Goal: Check status: Check status

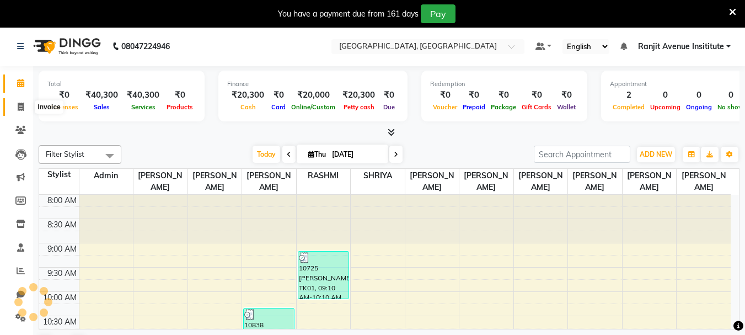
click at [19, 106] on icon at bounding box center [21, 107] width 6 height 8
select select "service"
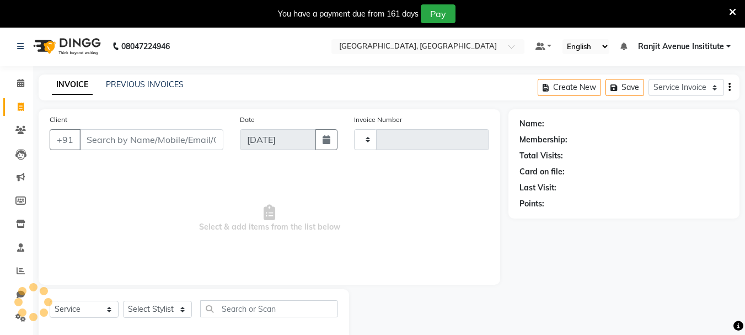
drag, startPoint x: 145, startPoint y: 140, endPoint x: 151, endPoint y: 137, distance: 6.9
click at [146, 140] on input "Client" at bounding box center [151, 139] width 144 height 21
type input "0397"
select select "8033"
click at [172, 90] on div "INVOICE PREVIOUS INVOICES" at bounding box center [118, 85] width 158 height 13
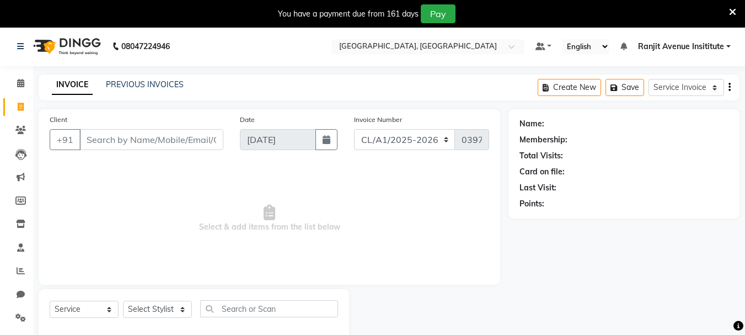
click at [159, 92] on div "INVOICE PREVIOUS INVOICES Create New Save Service Invoice Product Invoice" at bounding box center [389, 87] width 701 height 26
click at [157, 87] on link "PREVIOUS INVOICES" at bounding box center [145, 84] width 78 height 10
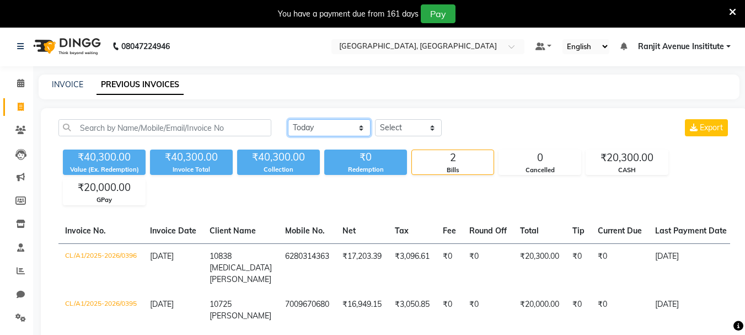
click at [341, 131] on select "Today Yesterday Custom Range" at bounding box center [329, 127] width 83 height 17
select select "range"
click at [288, 119] on select "Today Yesterday Custom Range" at bounding box center [329, 127] width 83 height 17
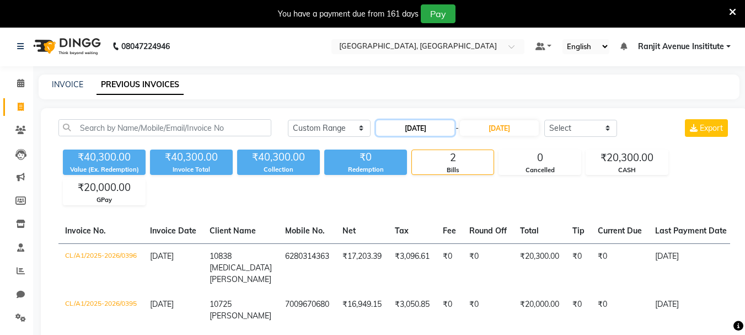
click at [424, 135] on input "04-09-2025" at bounding box center [415, 127] width 78 height 15
select select "9"
select select "2025"
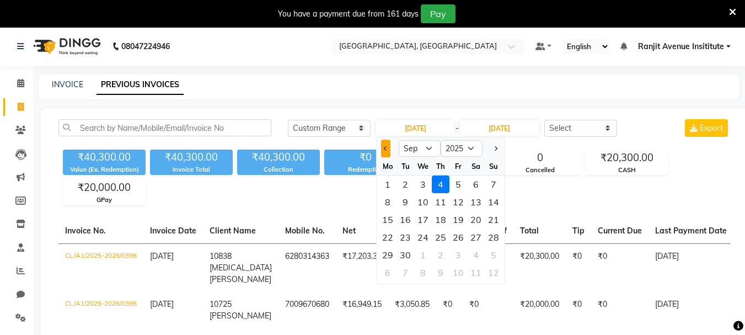
click at [387, 148] on span "Previous month" at bounding box center [386, 148] width 4 height 4
select select "8"
click at [440, 218] on div "14" at bounding box center [441, 220] width 18 height 18
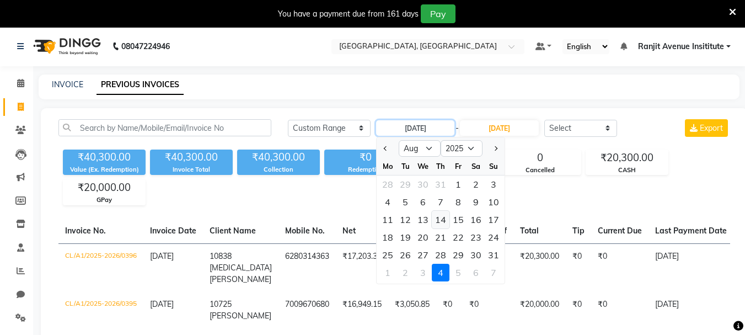
type input "14-08-2025"
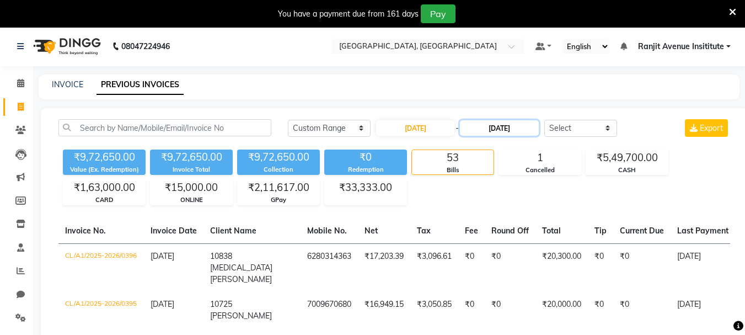
click at [529, 123] on input "[DATE]" at bounding box center [499, 127] width 78 height 15
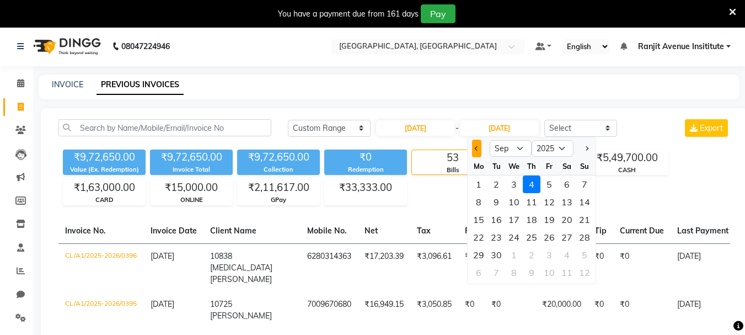
click at [479, 154] on button "Previous month" at bounding box center [476, 149] width 9 height 18
select select "8"
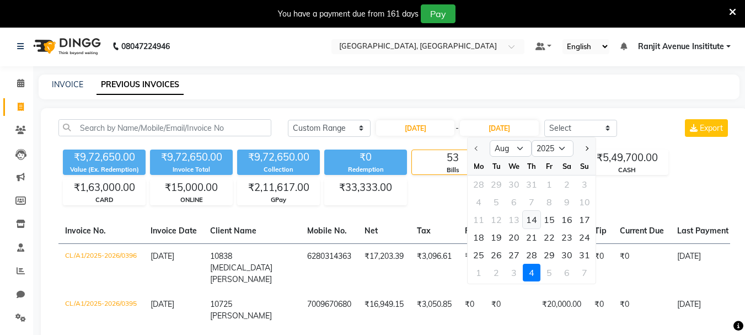
click at [532, 222] on div "14" at bounding box center [532, 220] width 18 height 18
type input "14-08-2025"
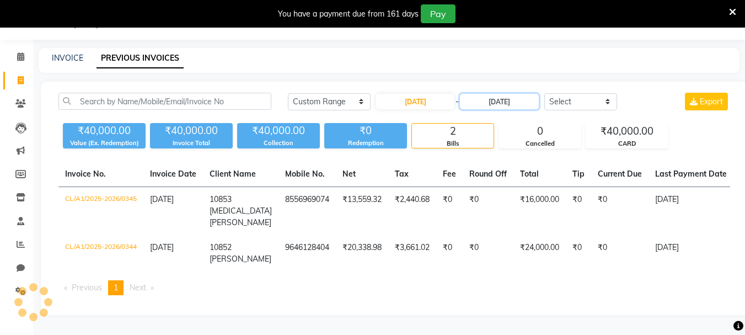
scroll to position [44, 0]
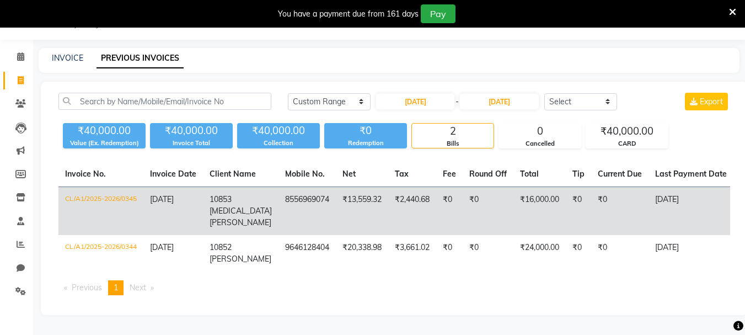
click at [112, 187] on td "CL/A1/2025-2026/0345" at bounding box center [100, 211] width 85 height 49
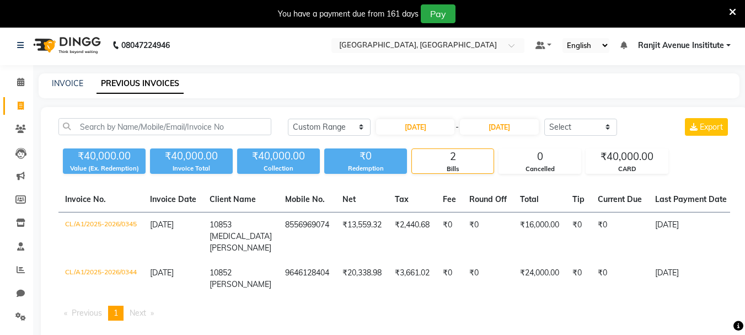
scroll to position [0, 0]
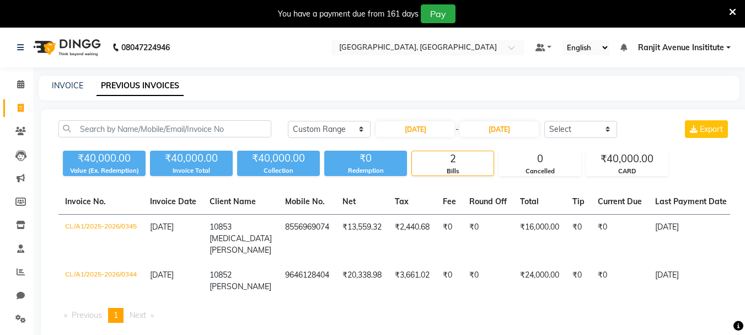
click at [61, 95] on div "INVOICE PREVIOUS INVOICES" at bounding box center [389, 88] width 701 height 25
click at [61, 88] on link "INVOICE" at bounding box center [67, 86] width 31 height 10
select select "service"
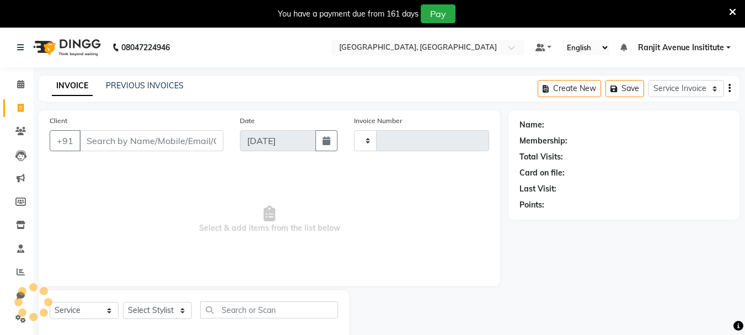
type input "0397"
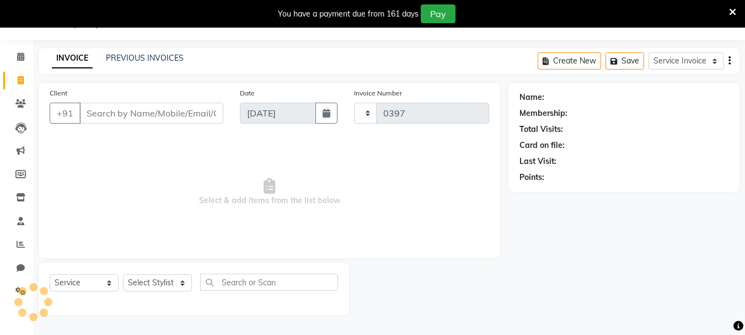
select select "8033"
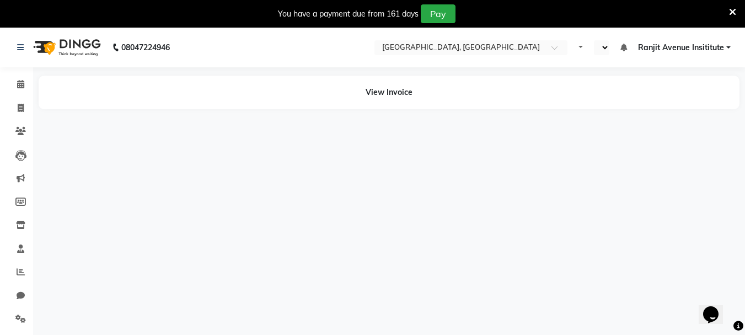
select select "en"
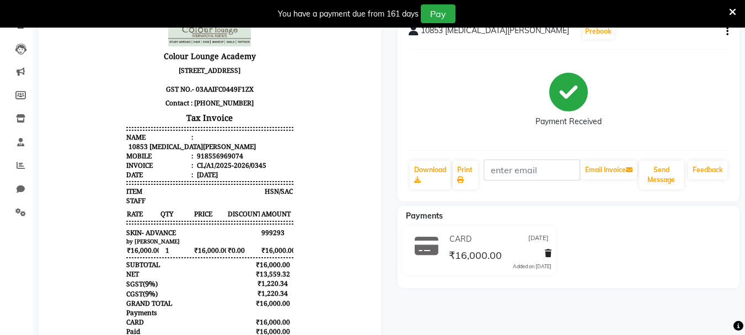
scroll to position [110, 0]
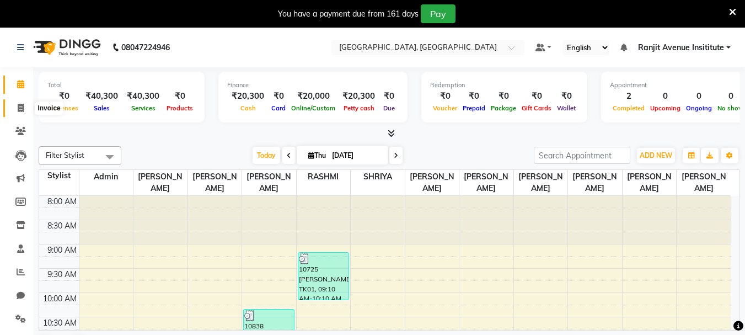
drag, startPoint x: 26, startPoint y: 104, endPoint x: 13, endPoint y: 106, distance: 13.9
click at [26, 104] on span at bounding box center [20, 108] width 19 height 13
select select "service"
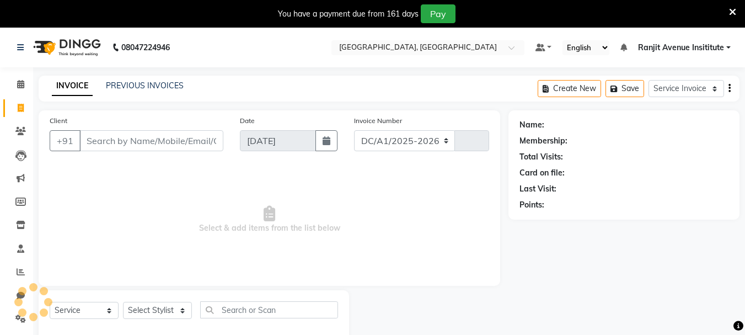
select select "8033"
type input "0397"
click at [143, 85] on link "PREVIOUS INVOICES" at bounding box center [145, 86] width 78 height 10
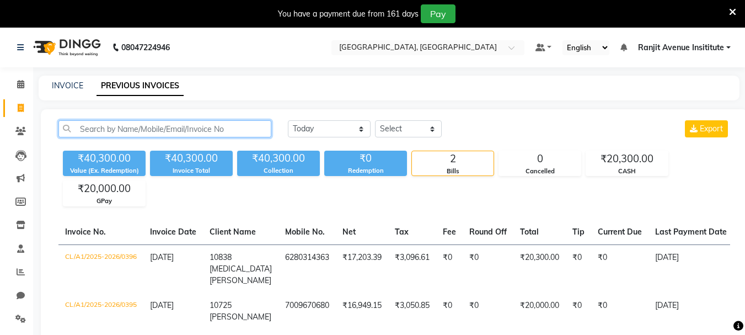
click at [106, 131] on input "text" at bounding box center [164, 128] width 213 height 17
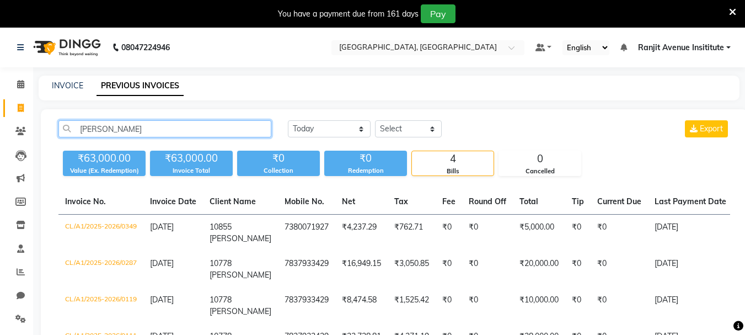
type input "gurmeet"
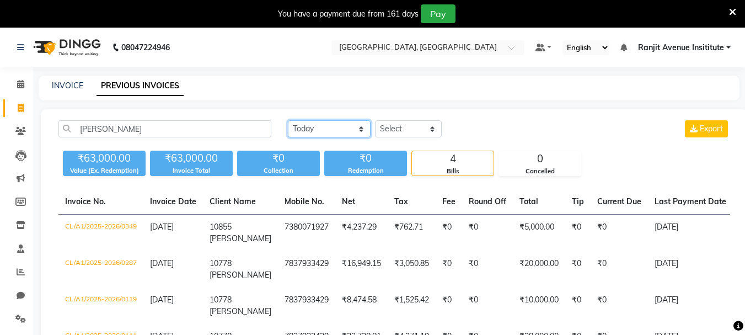
click at [357, 125] on select "Today Yesterday Custom Range" at bounding box center [329, 128] width 83 height 17
select select "range"
click at [288, 120] on select "Today Yesterday Custom Range" at bounding box center [329, 128] width 83 height 17
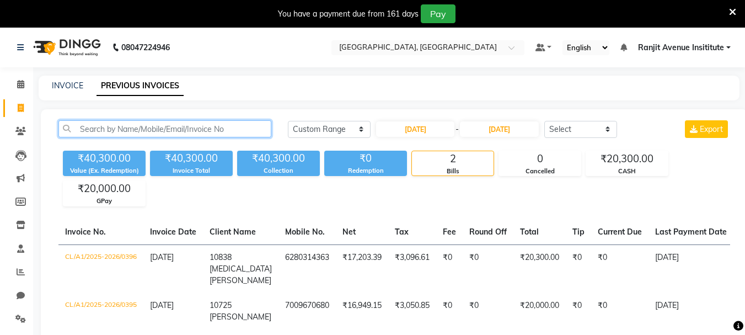
click at [242, 124] on input "text" at bounding box center [164, 128] width 213 height 17
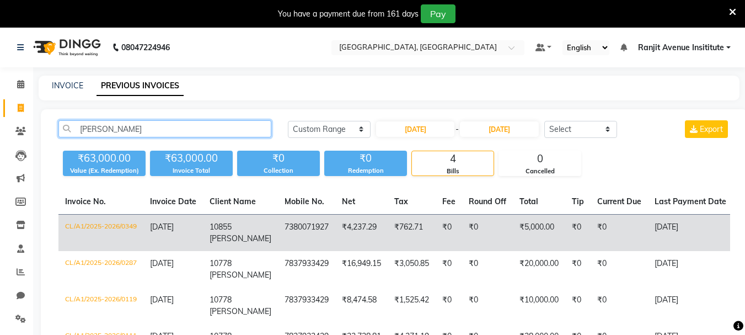
type input "gurmeet"
click at [278, 241] on td "7380071927" at bounding box center [306, 233] width 57 height 37
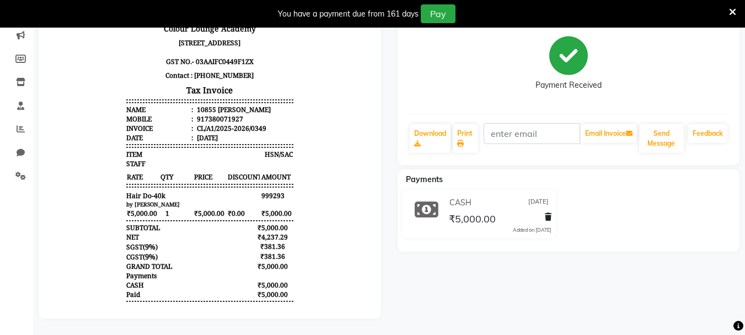
drag, startPoint x: 358, startPoint y: 213, endPoint x: 413, endPoint y: 103, distance: 122.9
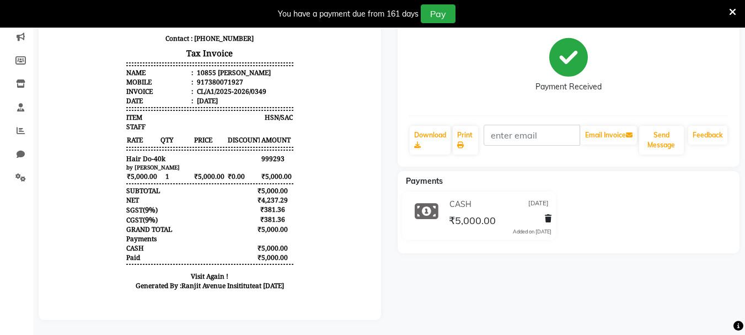
scroll to position [151, 0]
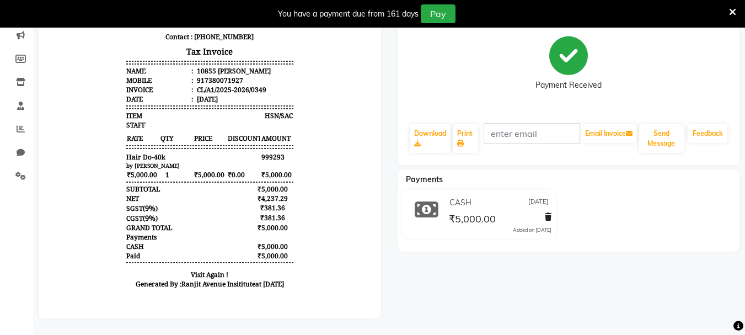
click at [243, 162] on icon at bounding box center [160, 162] width 167 height 1
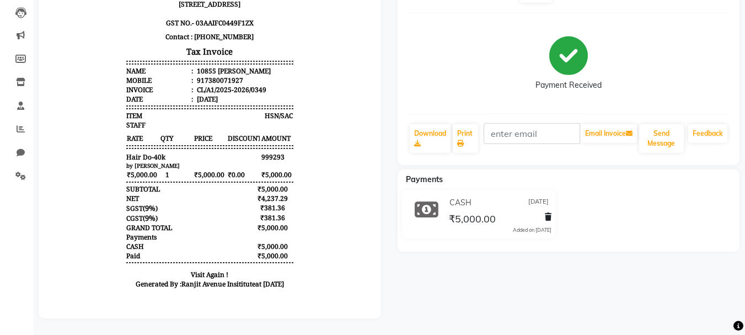
scroll to position [124, 0]
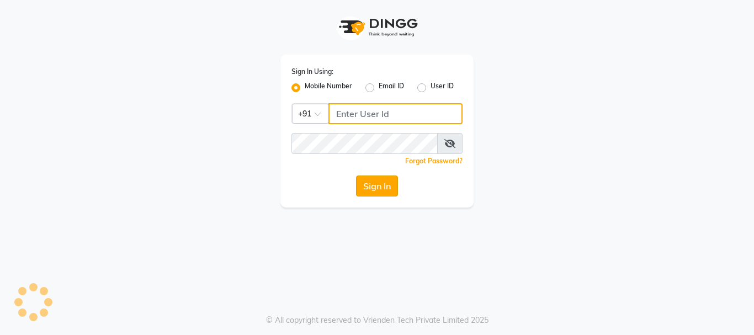
type input "9216555560"
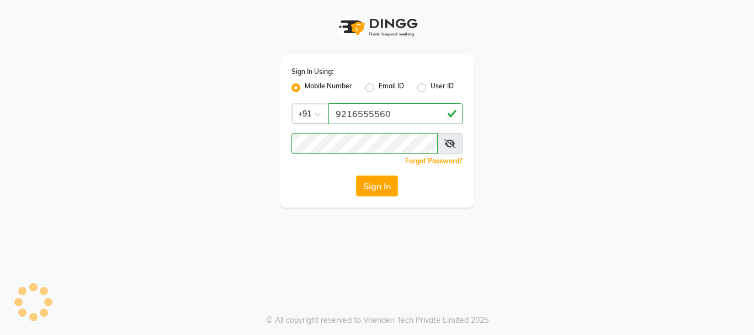
click at [388, 188] on button "Sign In" at bounding box center [377, 185] width 42 height 21
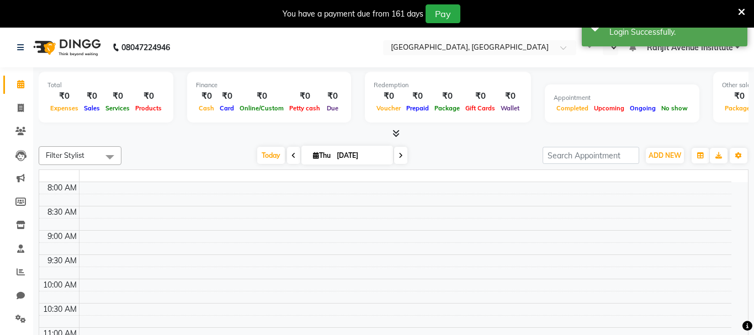
select select "en"
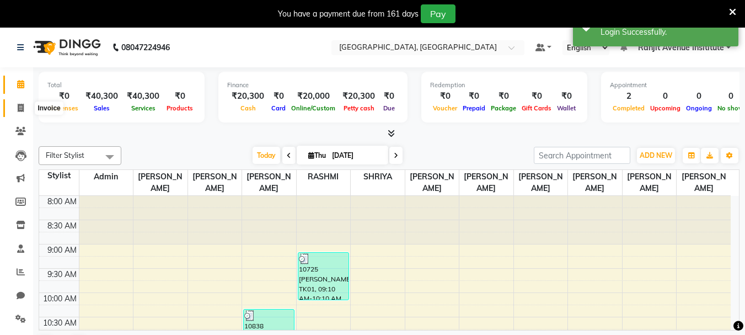
click at [18, 106] on icon at bounding box center [21, 108] width 6 height 8
select select "service"
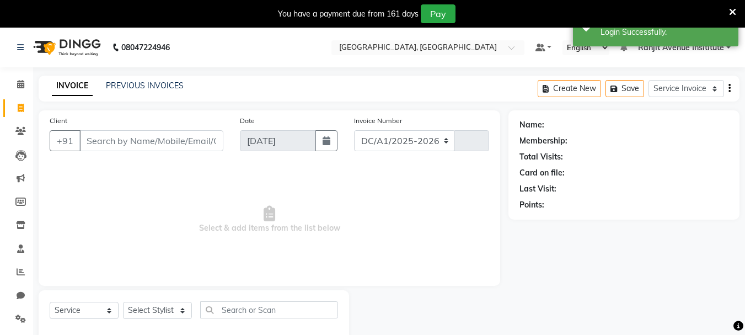
select select "8033"
type input "0397"
click at [151, 80] on div "PREVIOUS INVOICES" at bounding box center [145, 86] width 78 height 12
click at [152, 84] on link "PREVIOUS INVOICES" at bounding box center [145, 86] width 78 height 10
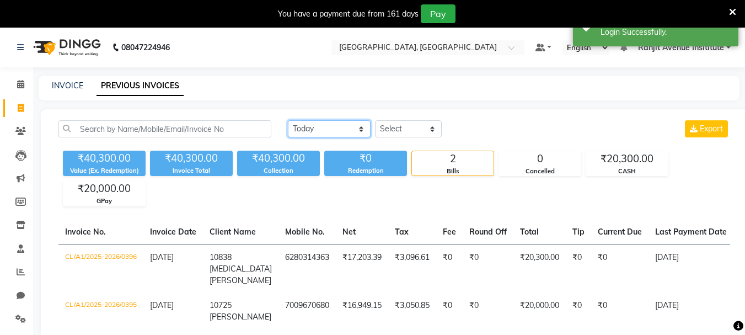
click at [316, 122] on select "Today Yesterday Custom Range" at bounding box center [329, 128] width 83 height 17
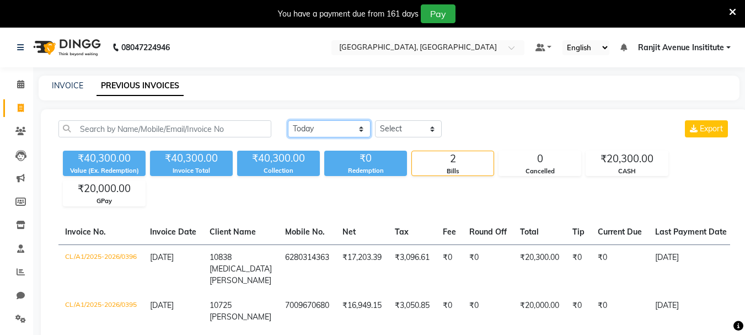
select select "range"
click at [288, 120] on select "Today Yesterday Custom Range" at bounding box center [329, 128] width 83 height 17
click at [351, 127] on select "Today Yesterday Custom Range" at bounding box center [329, 129] width 83 height 17
click at [353, 128] on select "Today Yesterday Custom Range" at bounding box center [329, 129] width 83 height 17
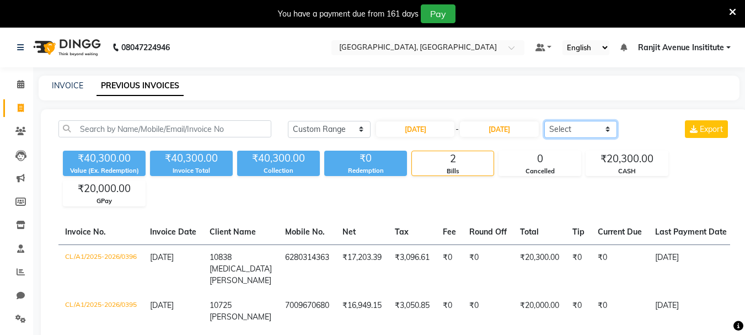
click at [615, 132] on select "Select Service Invoice Product Invoice" at bounding box center [581, 129] width 73 height 17
click at [615, 130] on select "Select Service Invoice Product Invoice" at bounding box center [581, 129] width 73 height 17
click at [455, 127] on input "04-09-2025" at bounding box center [415, 128] width 78 height 15
select select "9"
select select "2025"
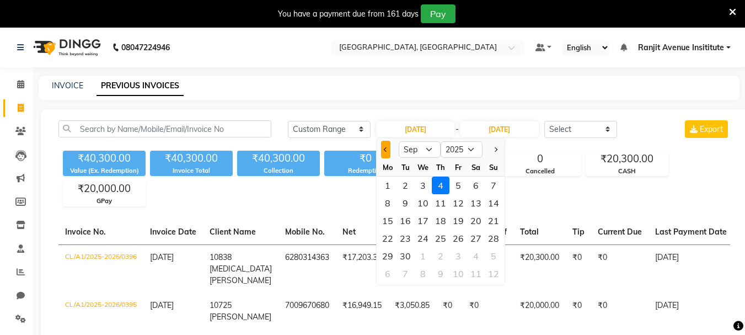
click at [382, 145] on button "Previous month" at bounding box center [385, 150] width 9 height 18
select select "8"
click at [457, 237] on div "22" at bounding box center [459, 239] width 18 height 18
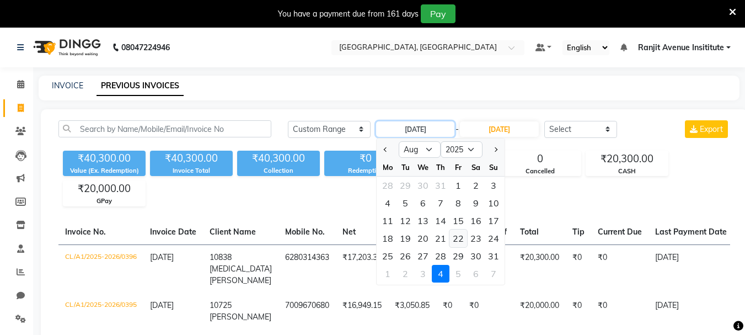
type input "22-08-2025"
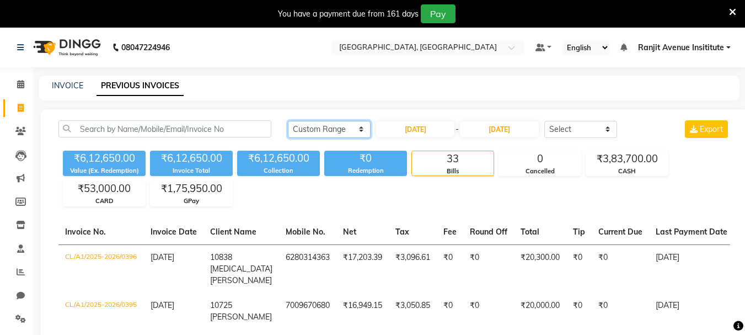
click at [350, 126] on select "Today Yesterday Custom Range" at bounding box center [329, 129] width 83 height 17
click at [349, 129] on select "Today Yesterday Custom Range" at bounding box center [329, 129] width 83 height 17
click at [503, 124] on input "04-09-2025" at bounding box center [499, 128] width 78 height 15
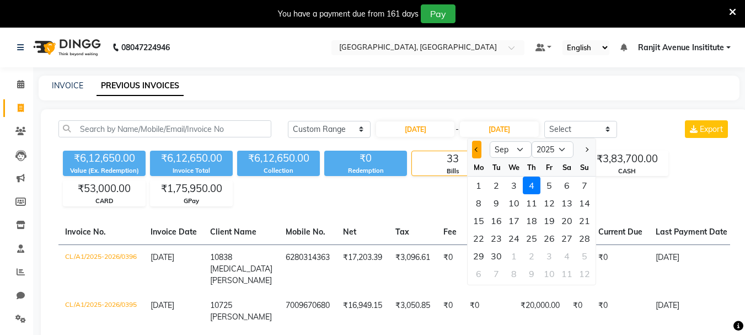
click at [476, 148] on span "Previous month" at bounding box center [477, 149] width 4 height 4
select select "8"
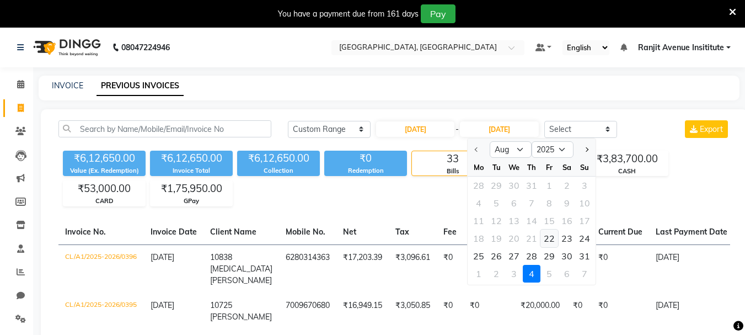
click at [550, 241] on div "22" at bounding box center [550, 239] width 18 height 18
type input "[DATE]"
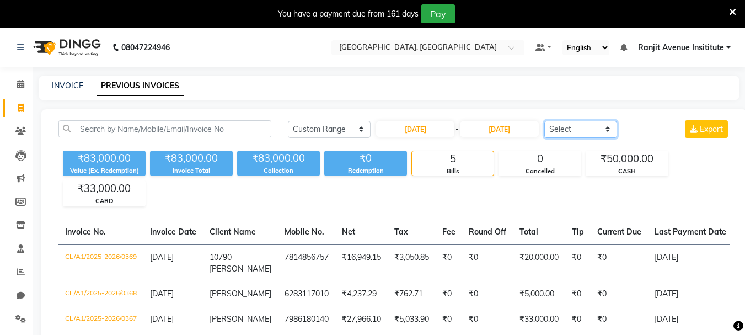
click at [605, 129] on select "Select Service Invoice Product Invoice" at bounding box center [581, 129] width 73 height 17
click at [554, 191] on div "₹83,000.00 Value (Ex. Redemption) ₹83,000.00 Invoice Total ₹83,000.00 Collectio…" at bounding box center [394, 176] width 672 height 60
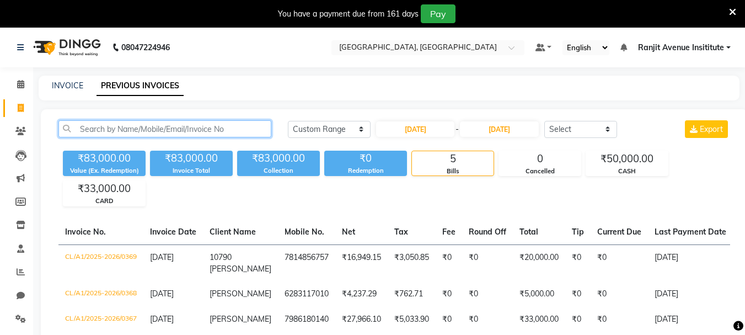
click at [172, 130] on input "text" at bounding box center [164, 128] width 213 height 17
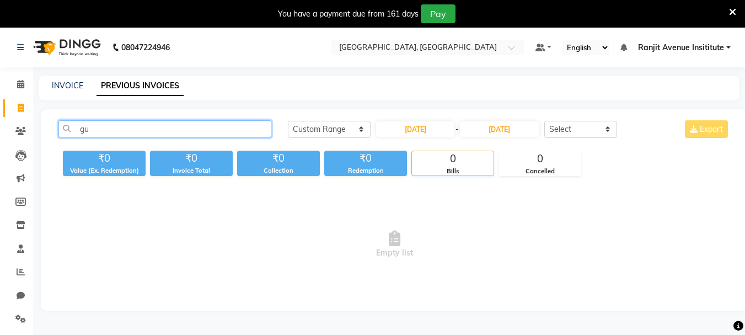
type input "g"
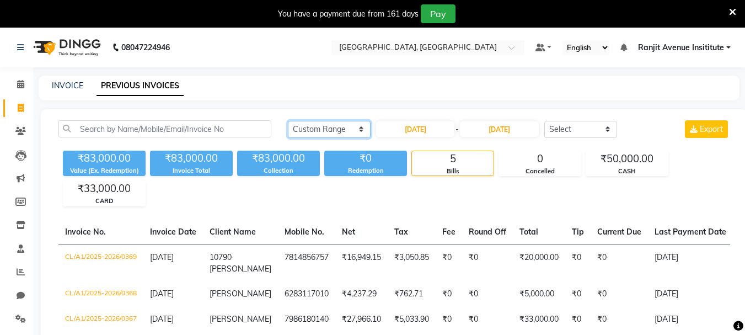
click at [361, 130] on select "Today Yesterday Custom Range" at bounding box center [329, 129] width 83 height 17
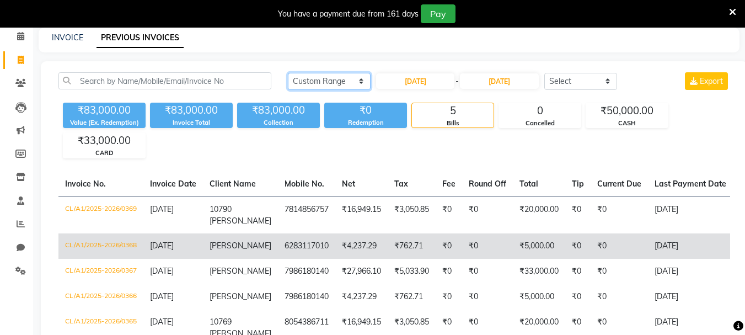
scroll to position [29, 0]
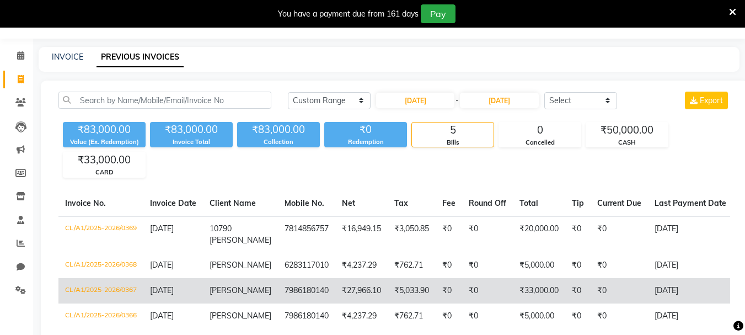
click at [514, 295] on td "₹33,000.00" at bounding box center [539, 290] width 52 height 25
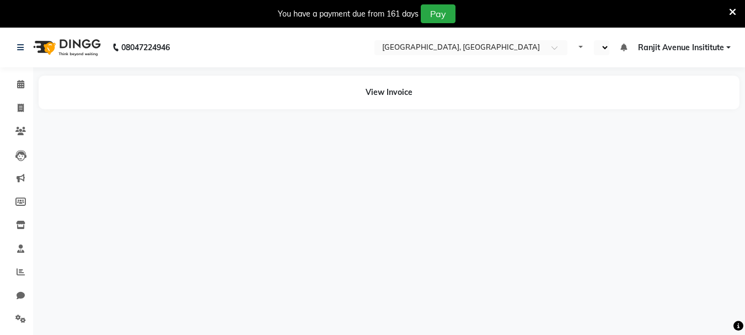
select select "en"
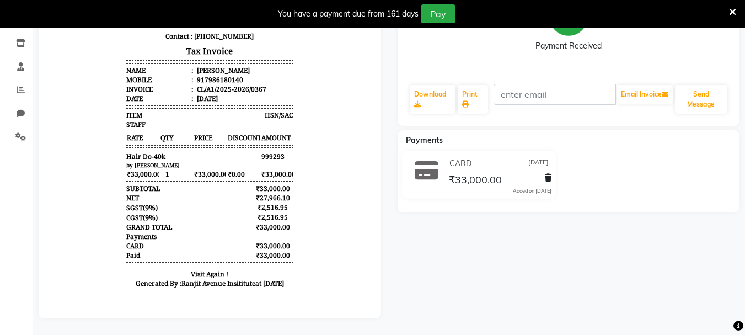
drag, startPoint x: 357, startPoint y: 196, endPoint x: 420, endPoint y: 90, distance: 123.5
click at [465, 85] on link "Print" at bounding box center [473, 99] width 30 height 29
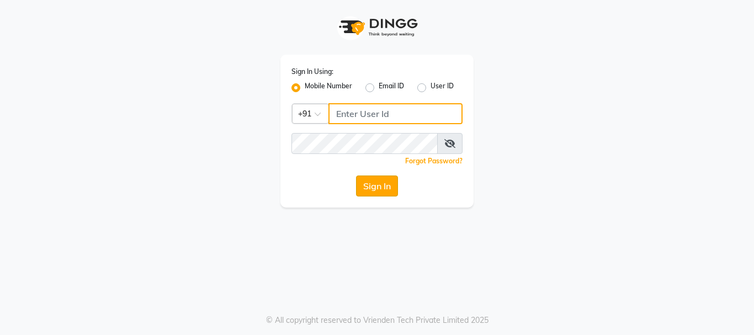
type input "9216555560"
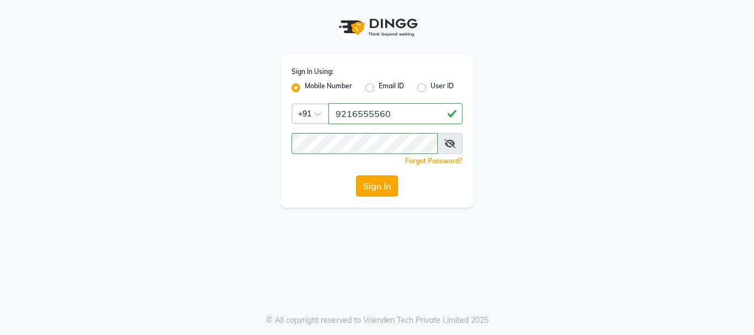
click at [369, 184] on button "Sign In" at bounding box center [377, 185] width 42 height 21
